Goal: Obtain resource: Obtain resource

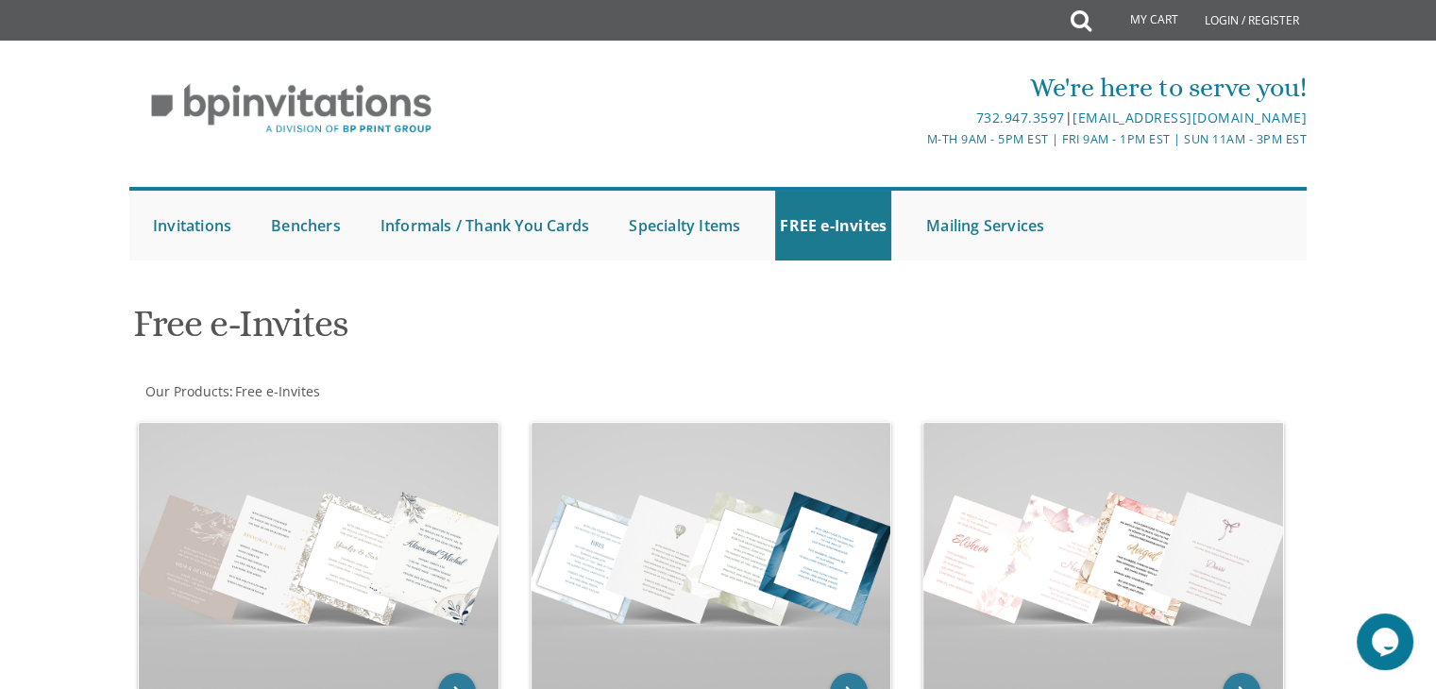
scroll to position [602, 0]
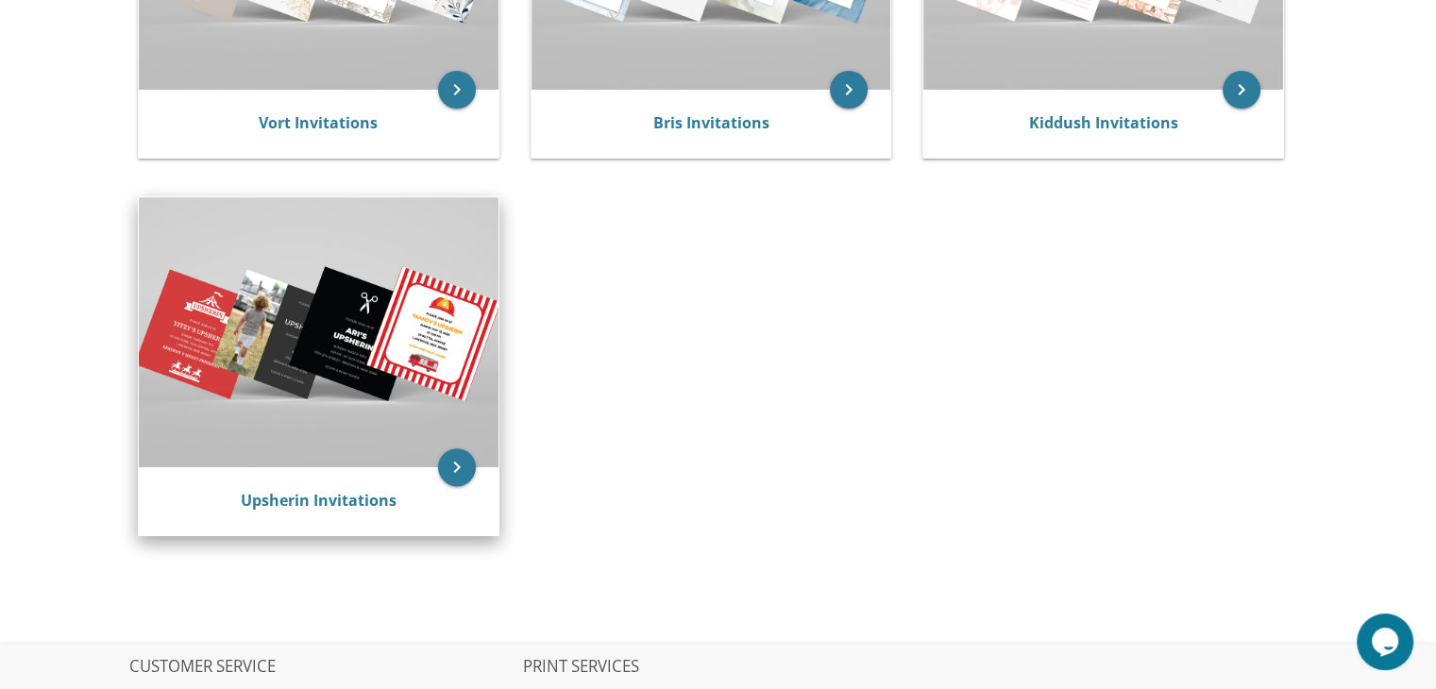
click at [346, 330] on img at bounding box center [319, 331] width 360 height 269
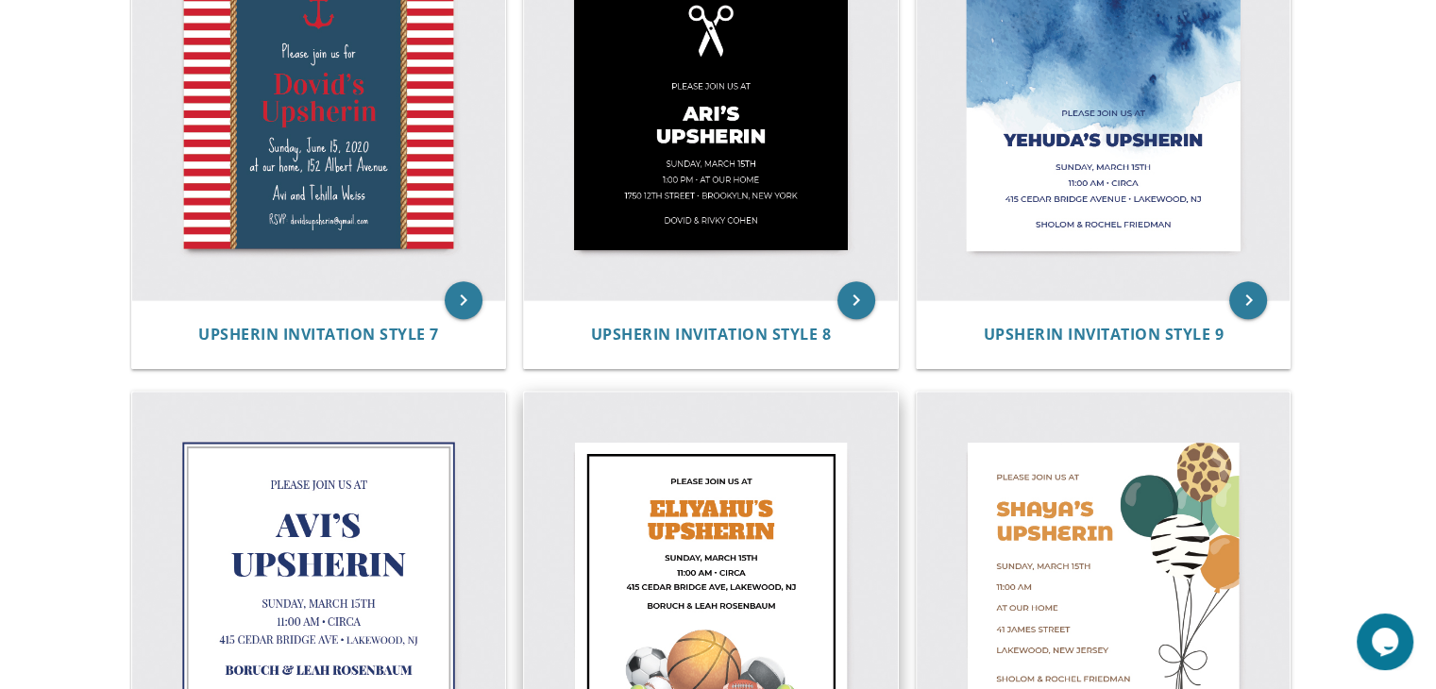
scroll to position [1699, 0]
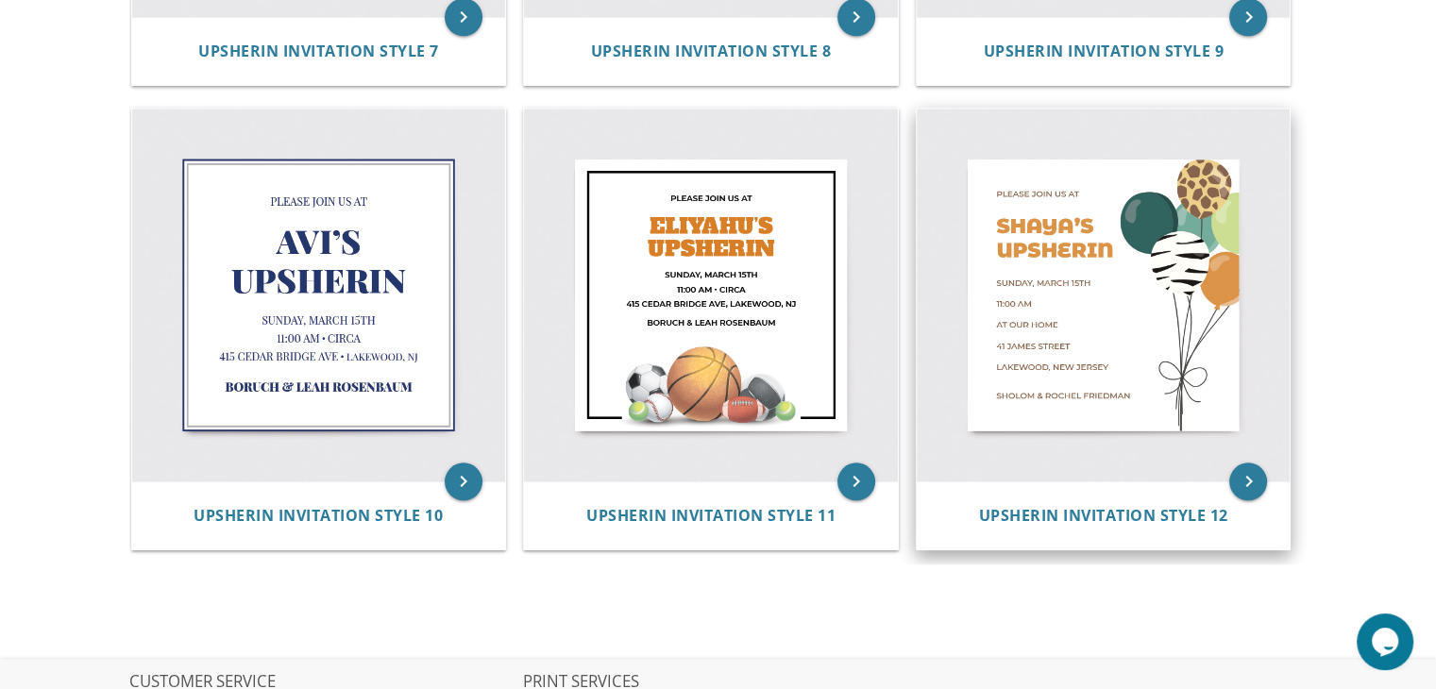
click at [1100, 257] on img at bounding box center [1104, 296] width 374 height 374
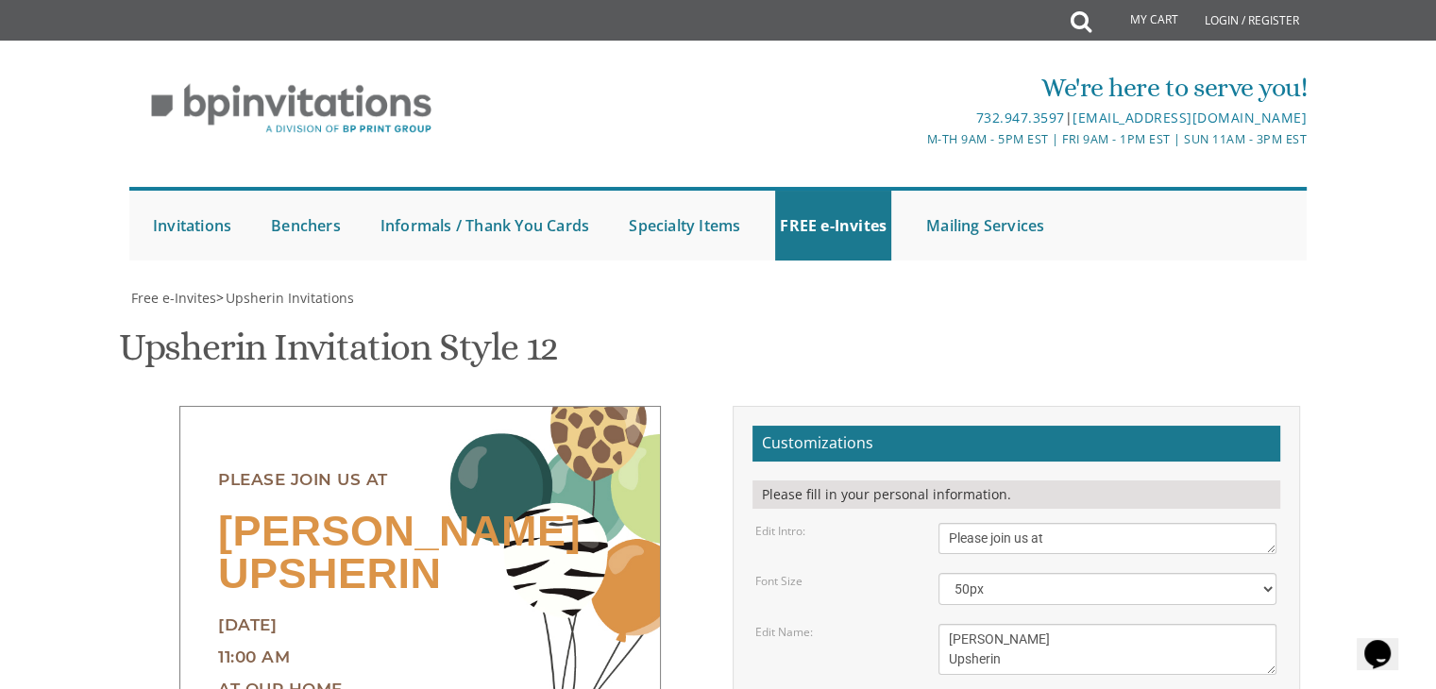
scroll to position [283, 0]
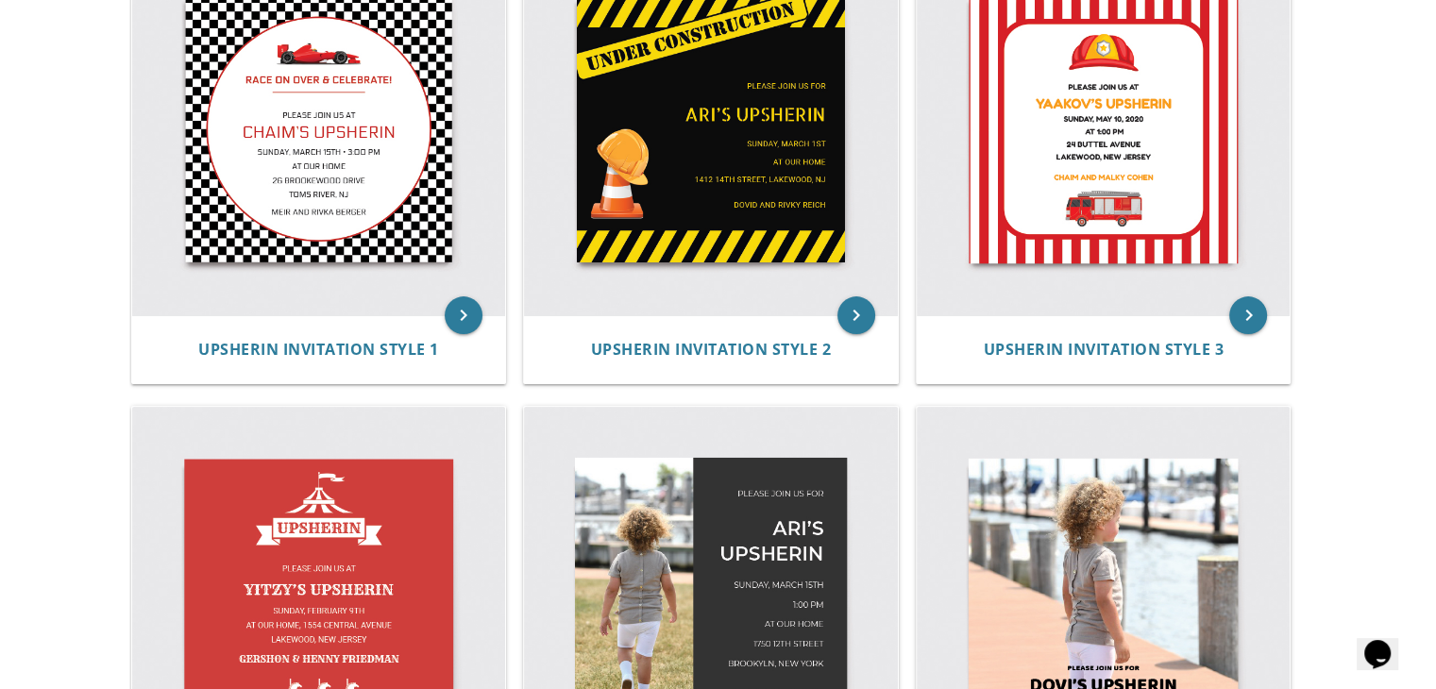
scroll to position [189, 0]
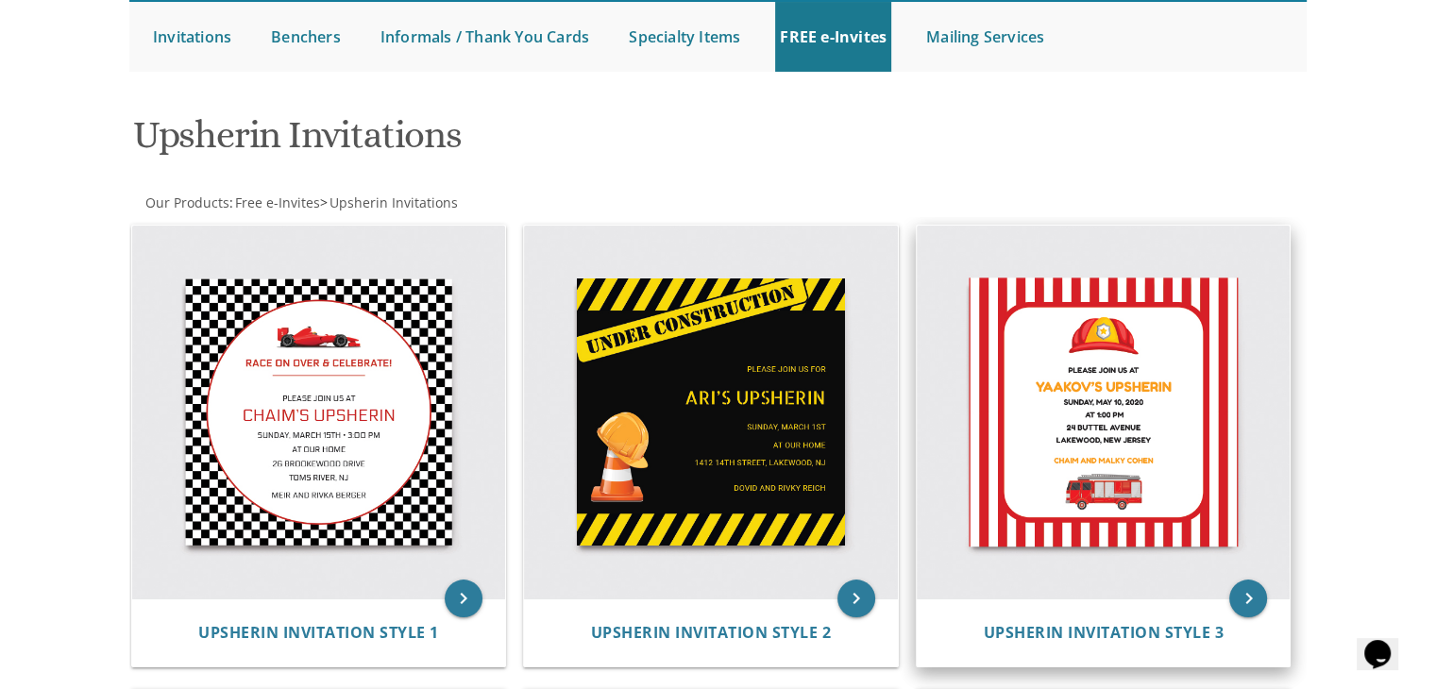
click at [1058, 416] on img at bounding box center [1104, 413] width 374 height 374
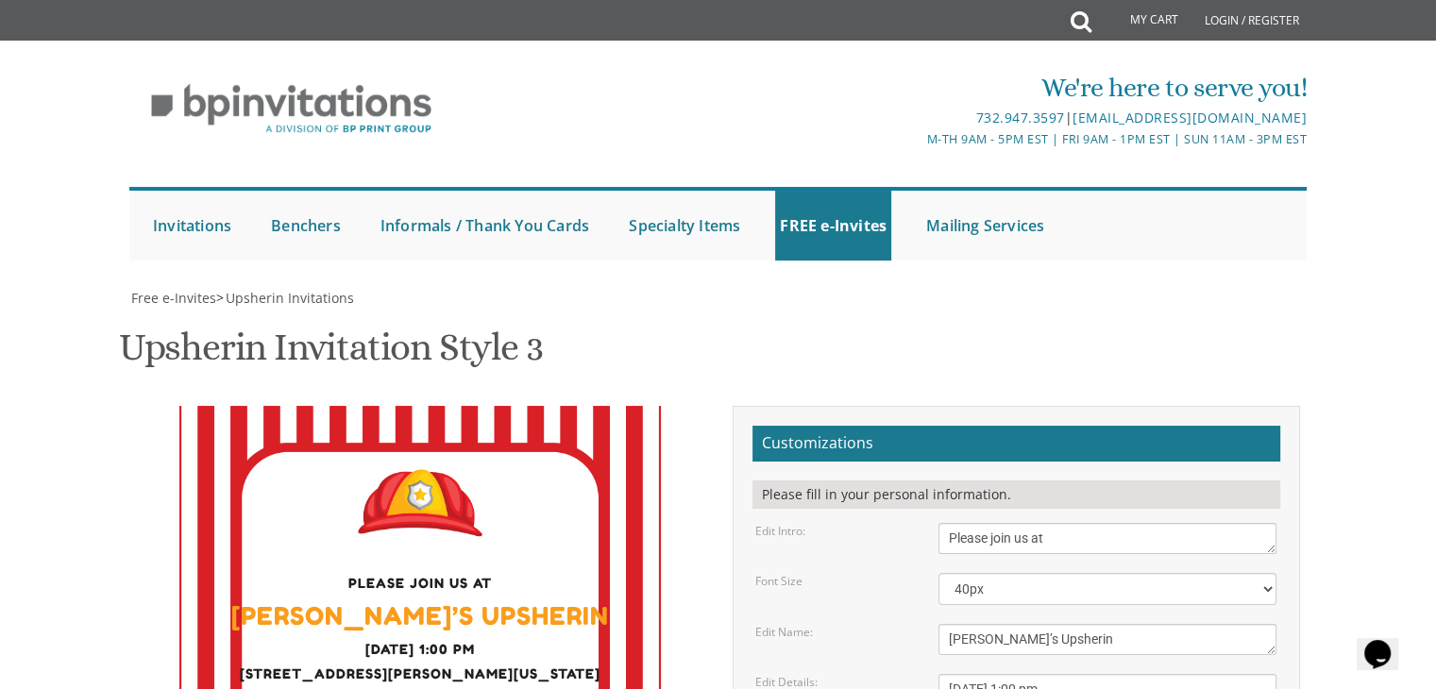
scroll to position [283, 0]
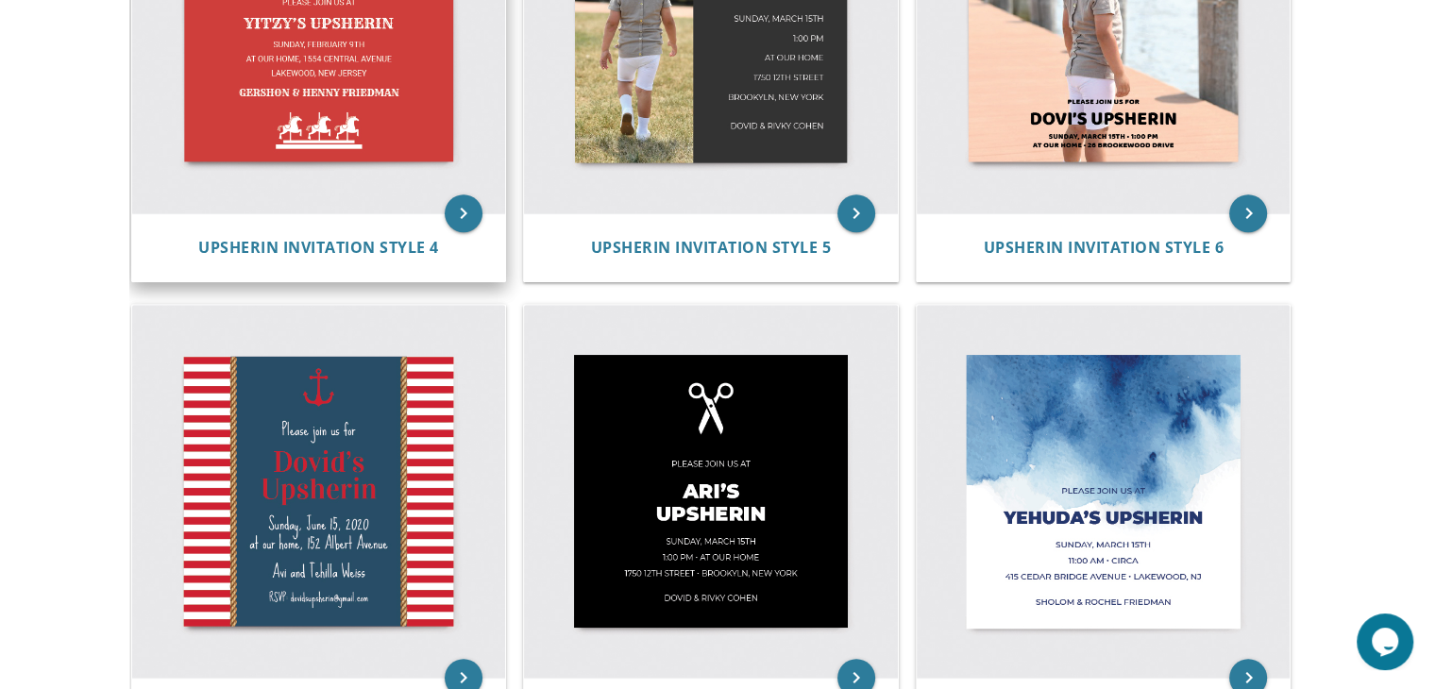
scroll to position [755, 0]
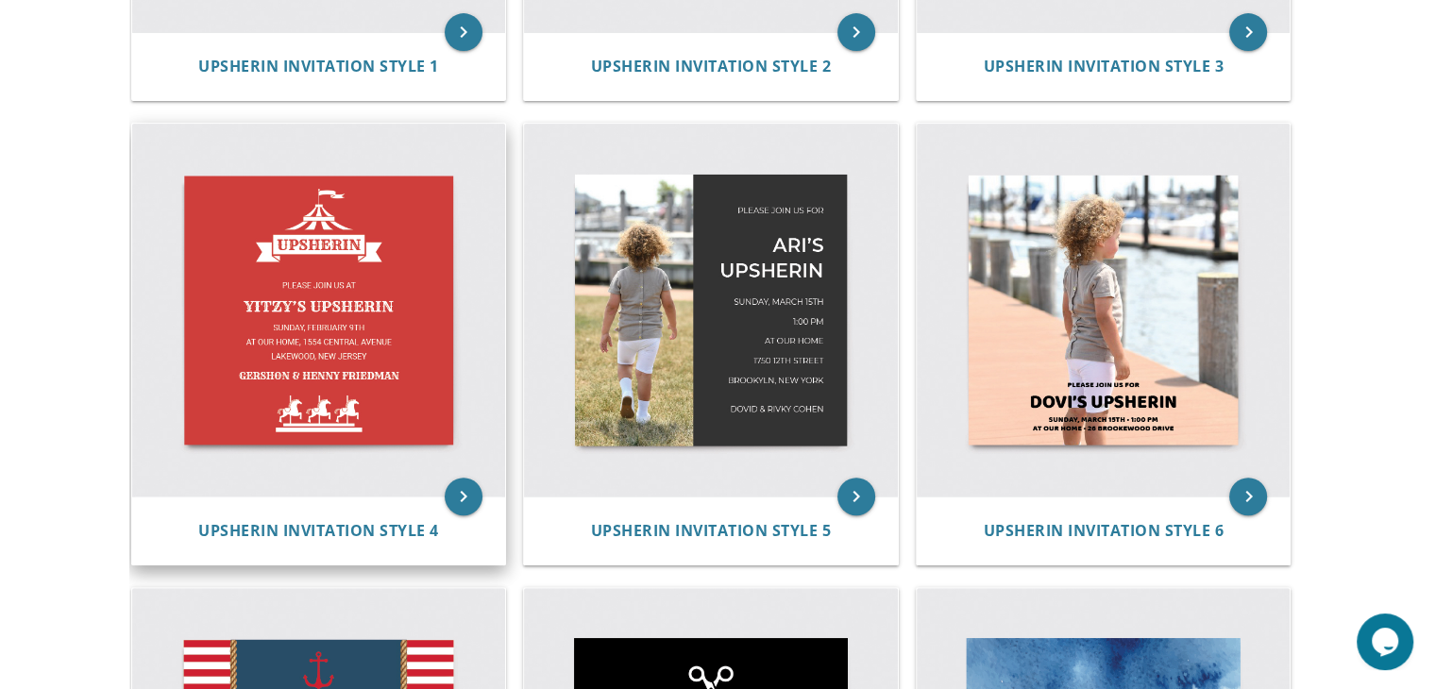
click at [288, 345] on img at bounding box center [319, 311] width 374 height 374
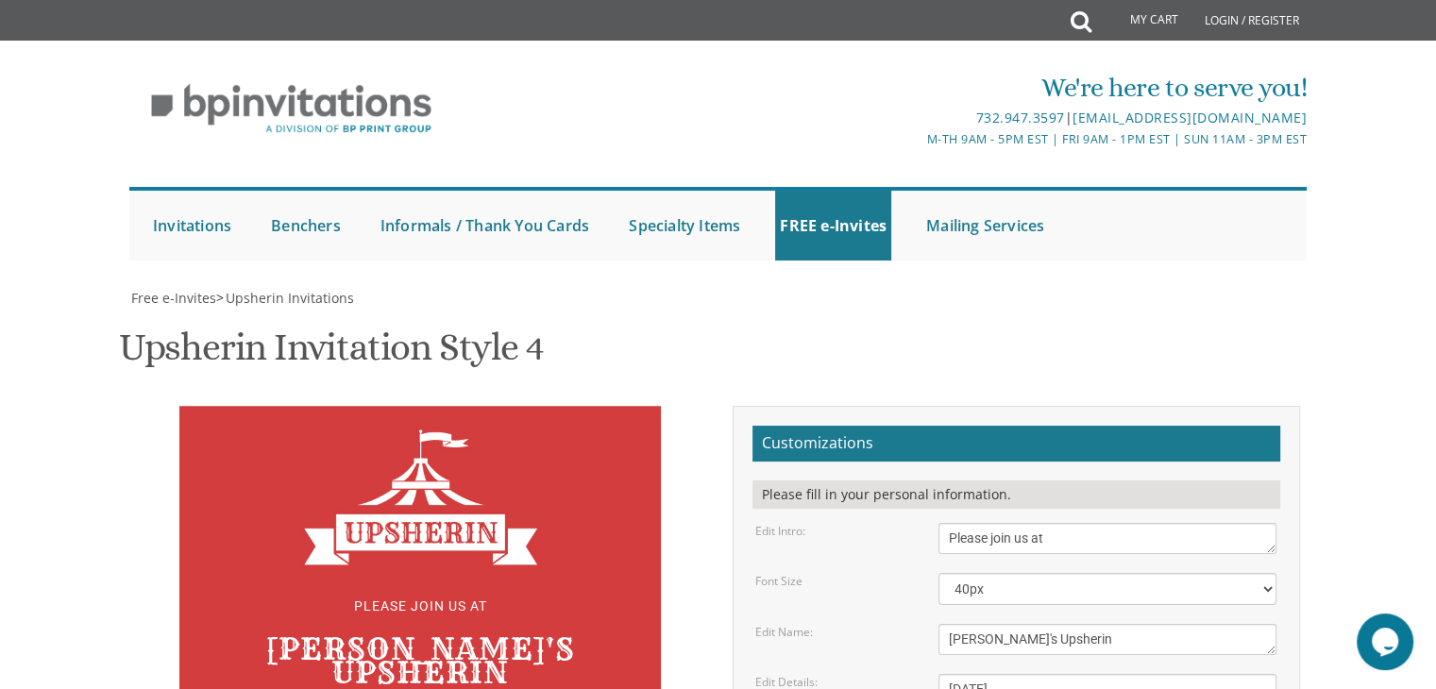
scroll to position [283, 0]
click at [963, 624] on textarea "[PERSON_NAME]'s Upsherin" at bounding box center [1107, 639] width 338 height 31
type textarea "[PERSON_NAME] Upsherin"
drag, startPoint x: 1076, startPoint y: 407, endPoint x: 862, endPoint y: 377, distance: 216.4
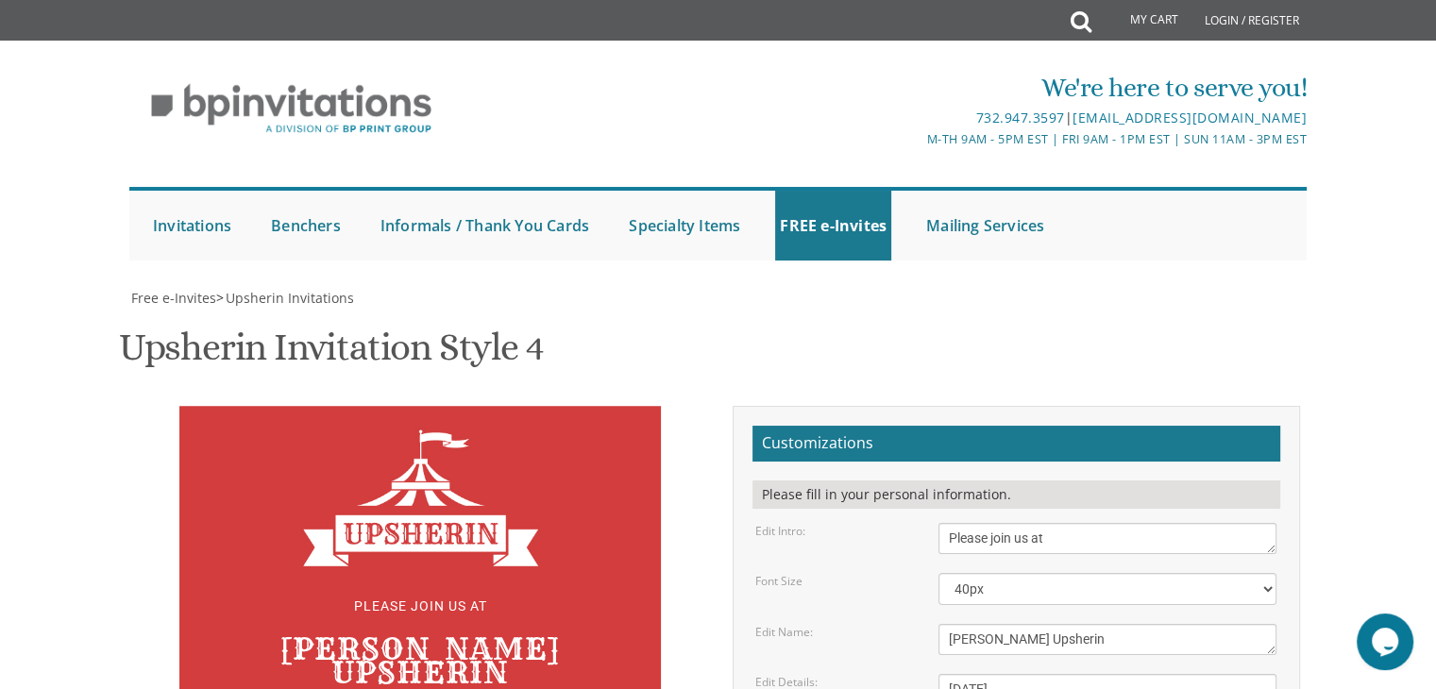
drag, startPoint x: 1152, startPoint y: 424, endPoint x: 1150, endPoint y: 434, distance: 10.6
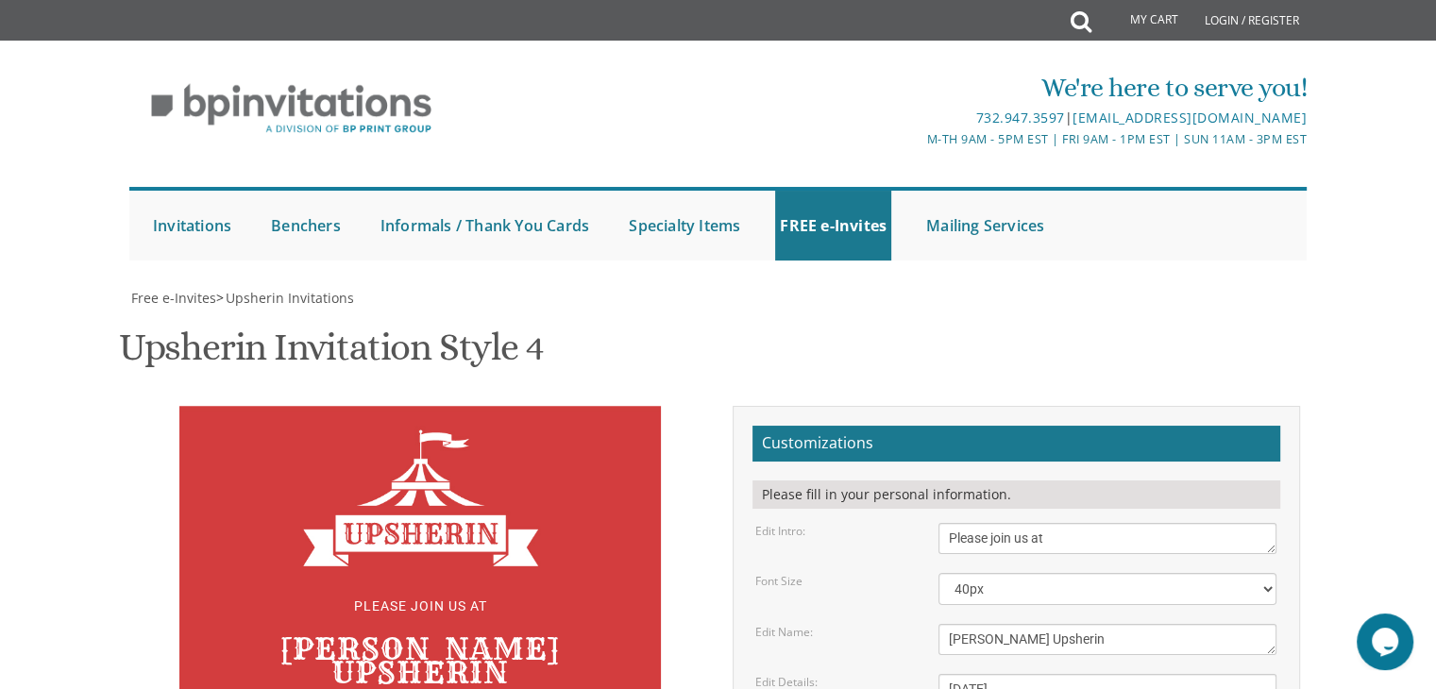
type textarea "[DATE] 1:00 - 2:30 At our home, [STREET_ADDRESS][US_STATE]"
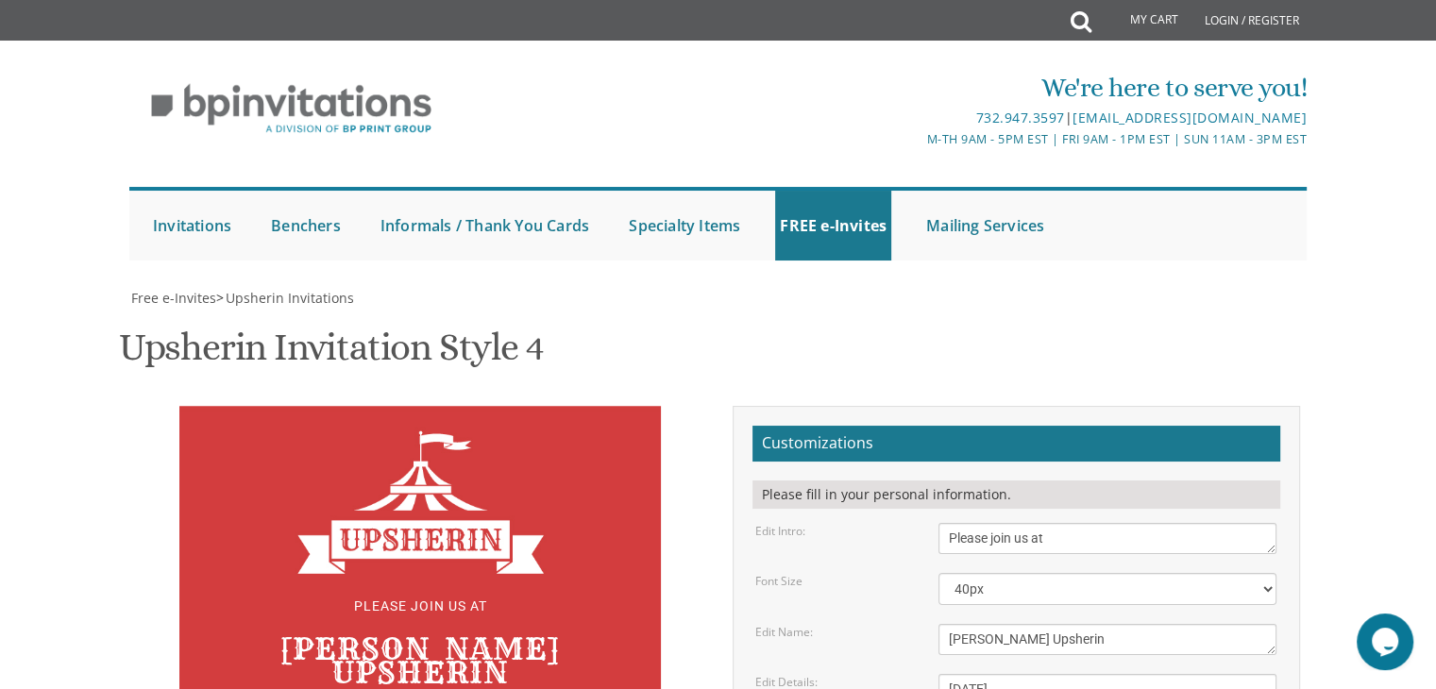
type textarea "G"
type textarea "y"
type textarea "t"
type textarea "The Konovitch Family"
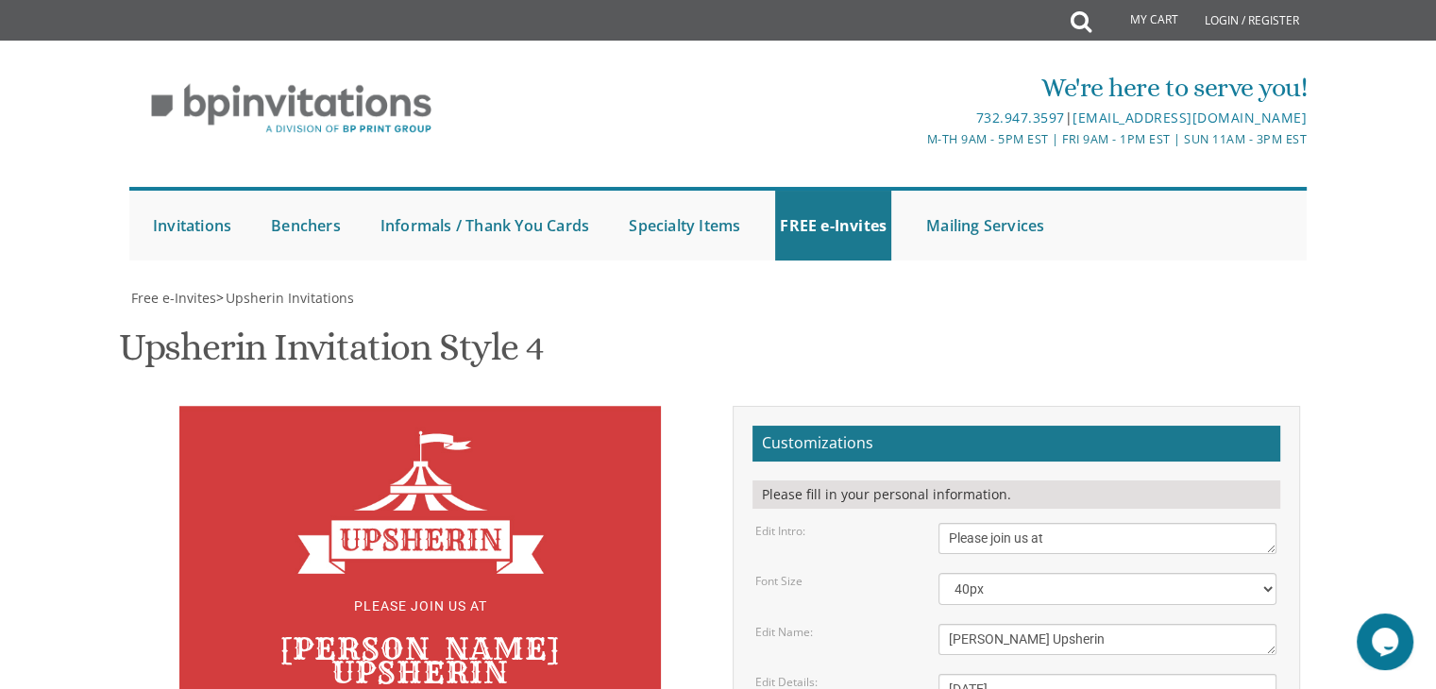
type input "[EMAIL_ADDRESS][DOMAIN_NAME]"
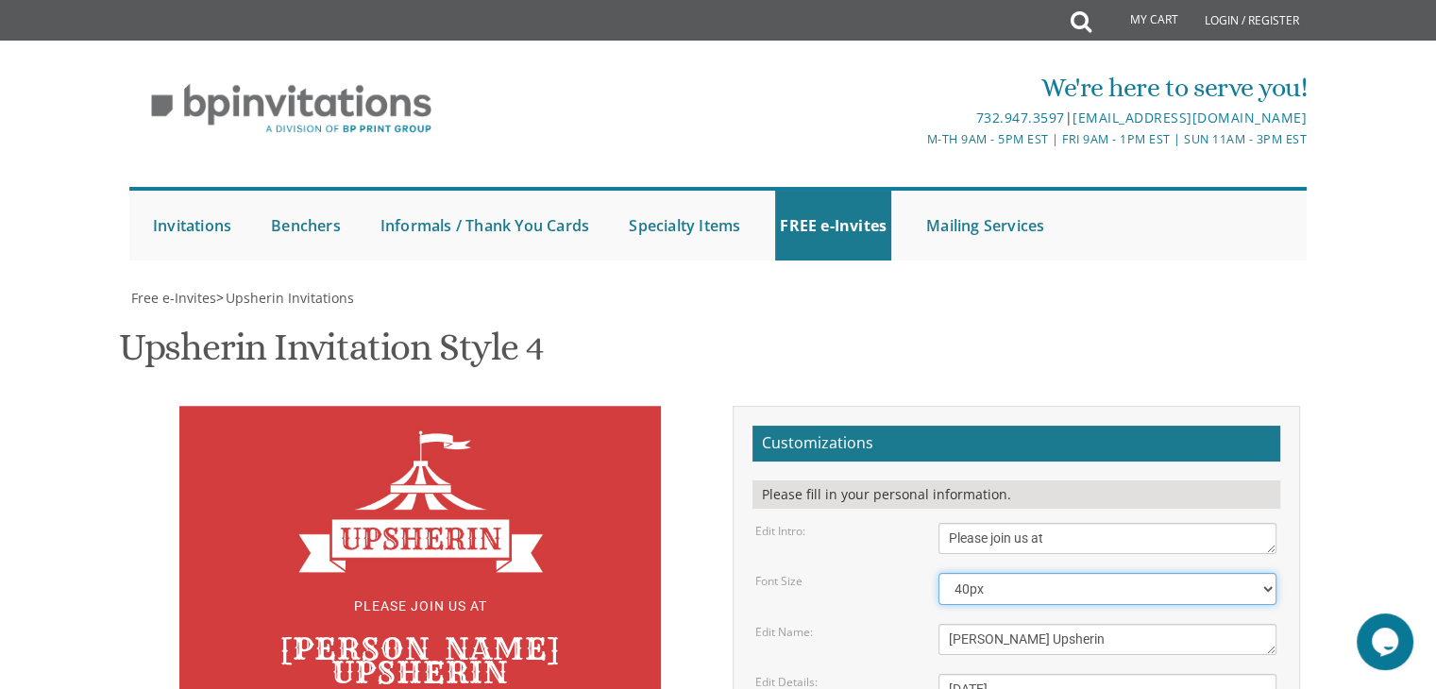
click at [1261, 573] on select "20px 30px 40px 50px" at bounding box center [1107, 589] width 338 height 32
click at [938, 573] on select "20px 30px 40px 50px" at bounding box center [1107, 589] width 338 height 32
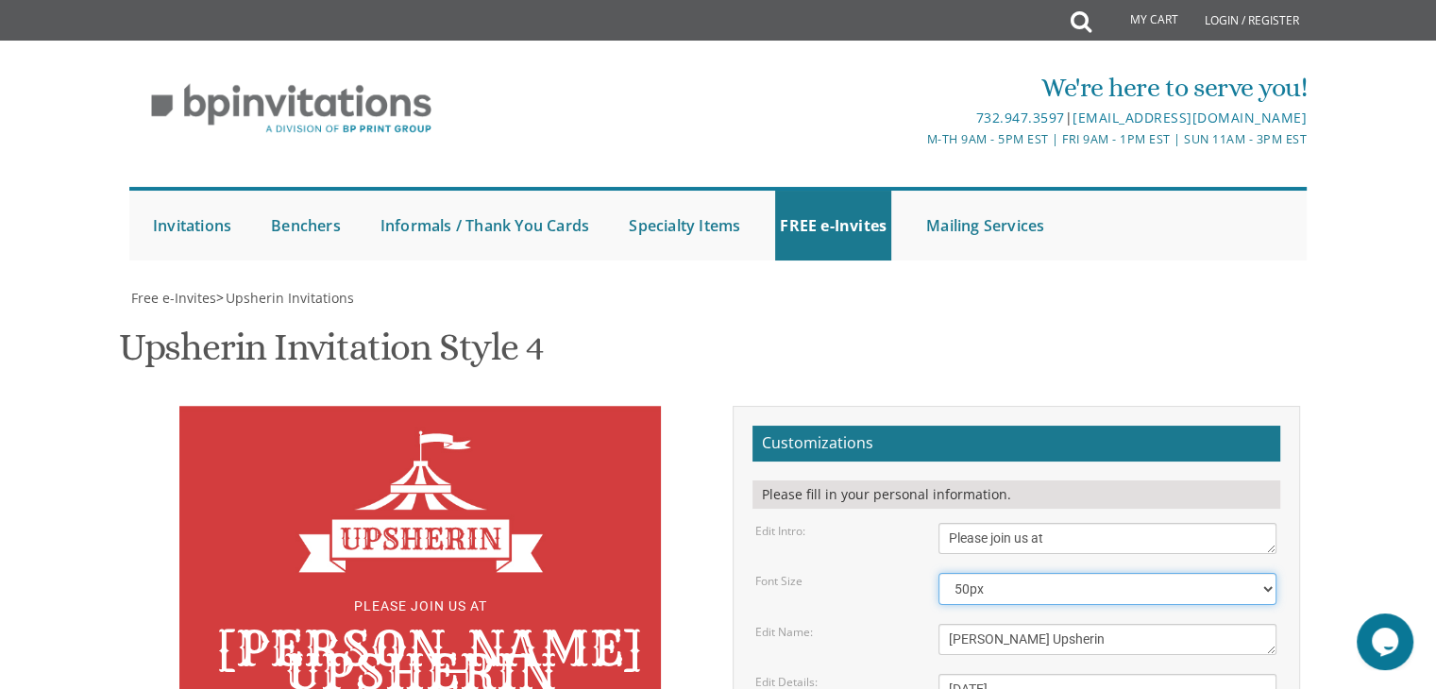
click at [1208, 573] on select "20px 30px 40px 50px" at bounding box center [1107, 589] width 338 height 32
select select "40px"
click at [938, 573] on select "20px 30px 40px 50px" at bounding box center [1107, 589] width 338 height 32
